Goal: Transaction & Acquisition: Purchase product/service

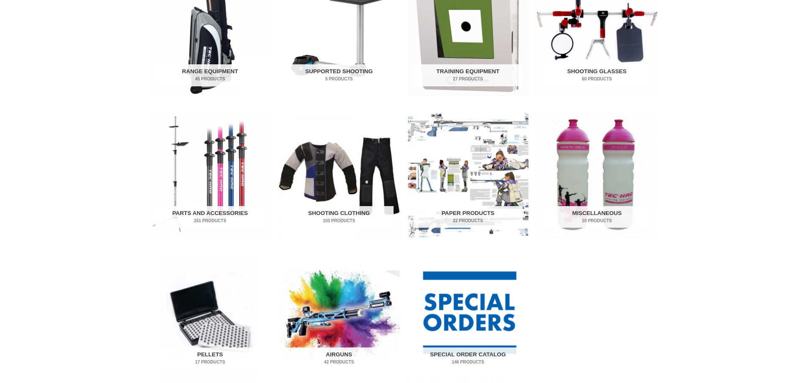
scroll to position [423, 0]
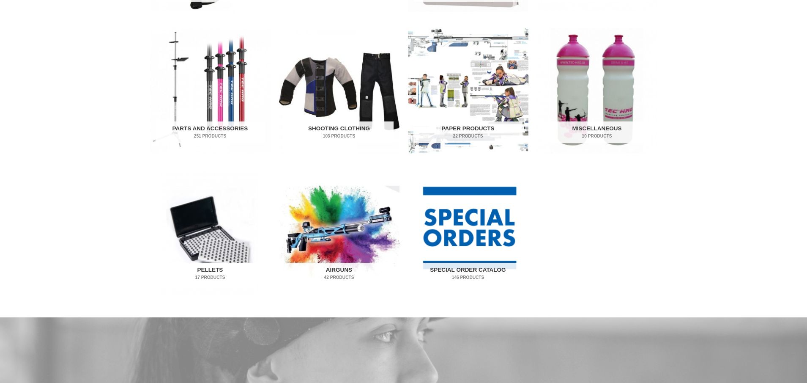
click at [210, 240] on img "Visit product category Pellets" at bounding box center [210, 232] width 120 height 126
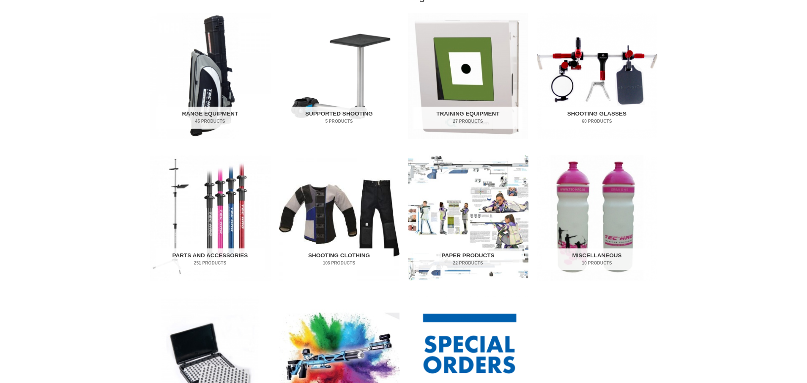
scroll to position [380, 0]
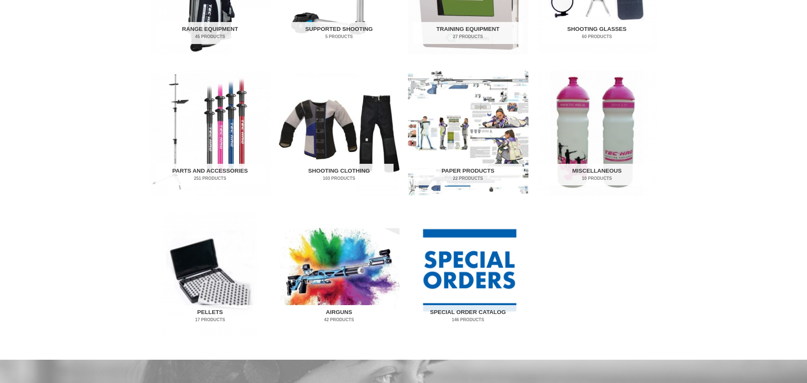
click at [333, 309] on h2 "Airguns 42 Products" at bounding box center [338, 316] width 109 height 22
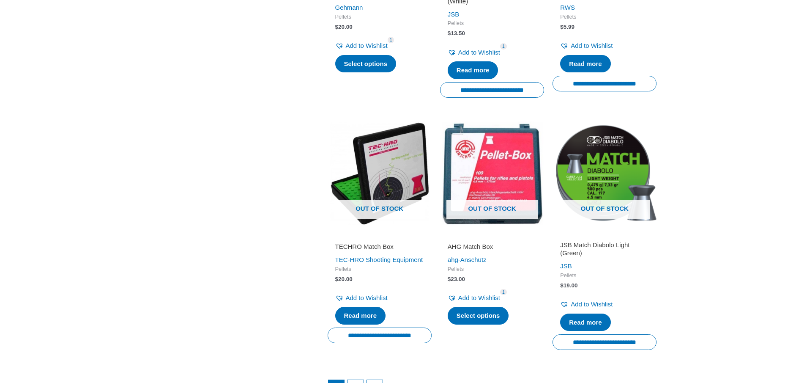
scroll to position [1268, 0]
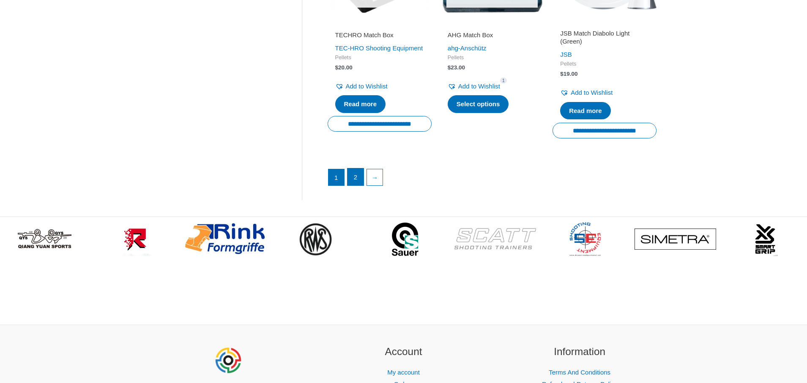
click at [351, 176] on link "2" at bounding box center [355, 176] width 16 height 17
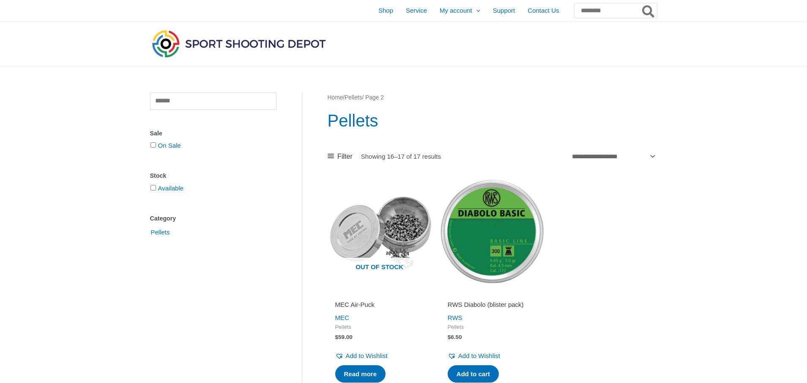
scroll to position [127, 0]
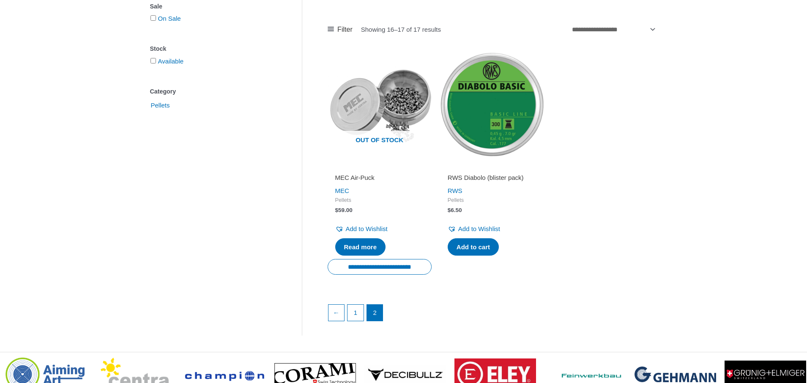
click at [500, 126] on img at bounding box center [492, 104] width 104 height 104
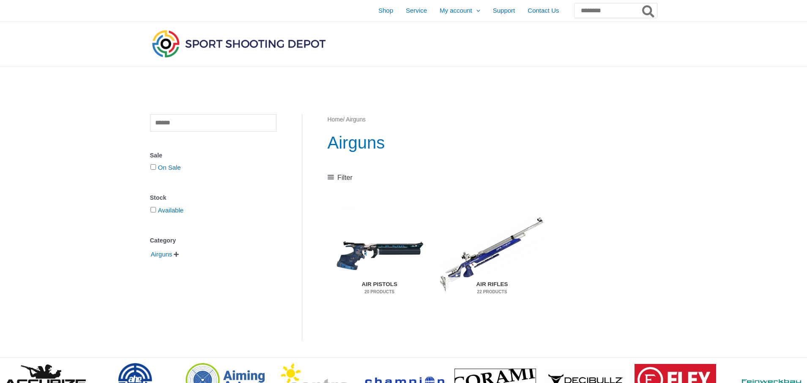
click at [380, 283] on h2 "Air Pistols 20 Products" at bounding box center [379, 288] width 93 height 22
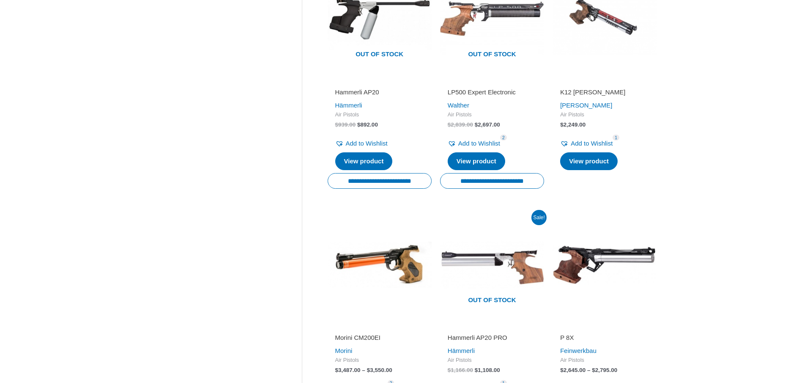
scroll to position [888, 0]
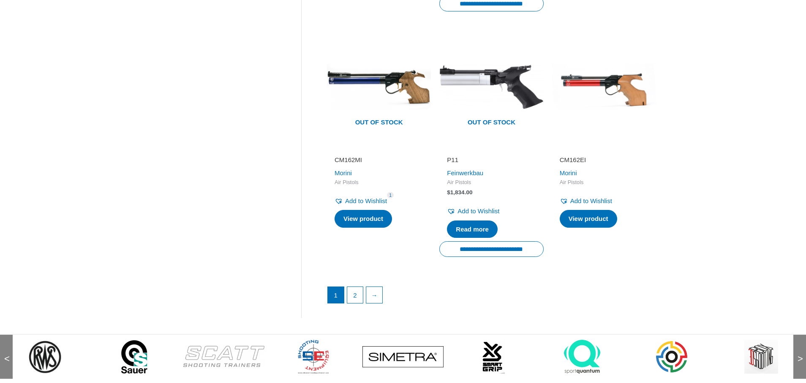
scroll to position [1226, 0]
